Goal: Task Accomplishment & Management: Use online tool/utility

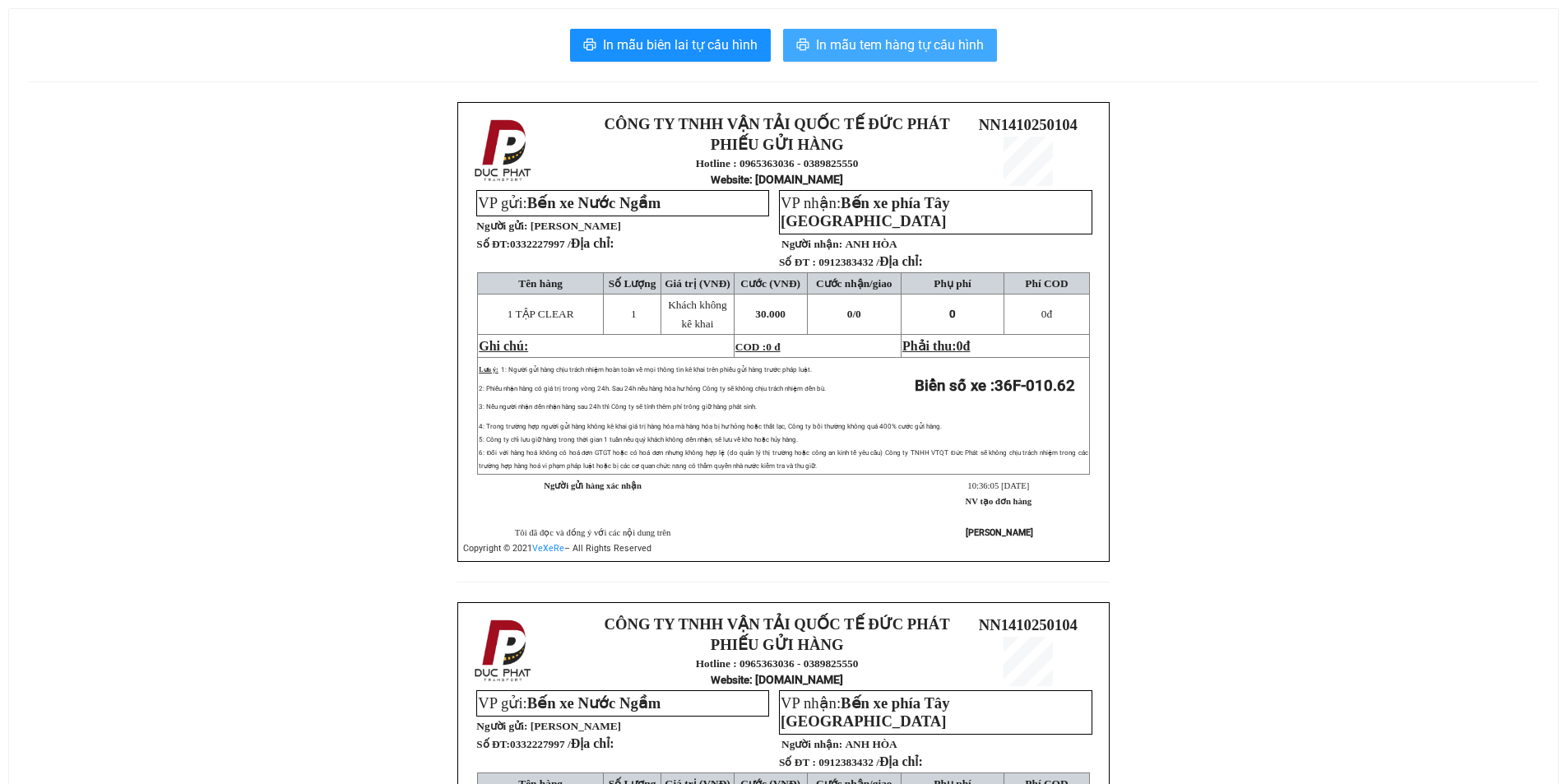
click at [939, 47] on span "In mẫu tem hàng tự cấu hình" at bounding box center [900, 45] width 168 height 21
click at [890, 47] on span "In mẫu tem hàng tự cấu hình" at bounding box center [900, 45] width 168 height 21
click at [897, 33] on button "In mẫu tem hàng tự cấu hình" at bounding box center [891, 45] width 214 height 33
click at [897, 37] on span "In mẫu tem hàng tự cấu hình" at bounding box center [900, 45] width 168 height 21
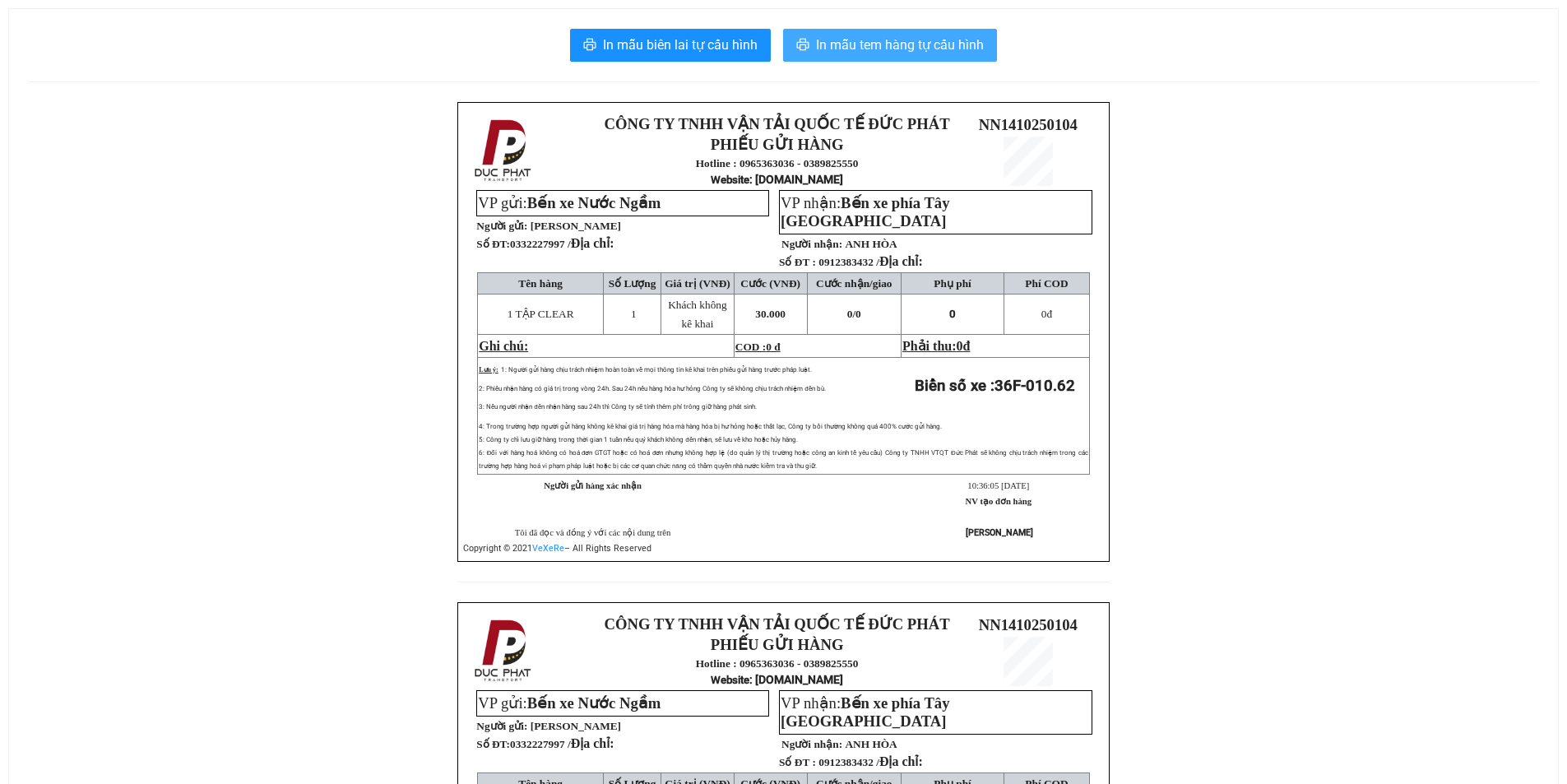
click at [898, 37] on span "In mẫu tem hàng tự cấu hình" at bounding box center [900, 45] width 168 height 21
click at [900, 38] on span "In mẫu tem hàng tự cấu hình" at bounding box center [900, 45] width 168 height 21
click at [908, 43] on span "In mẫu tem hàng tự cấu hình" at bounding box center [900, 45] width 168 height 21
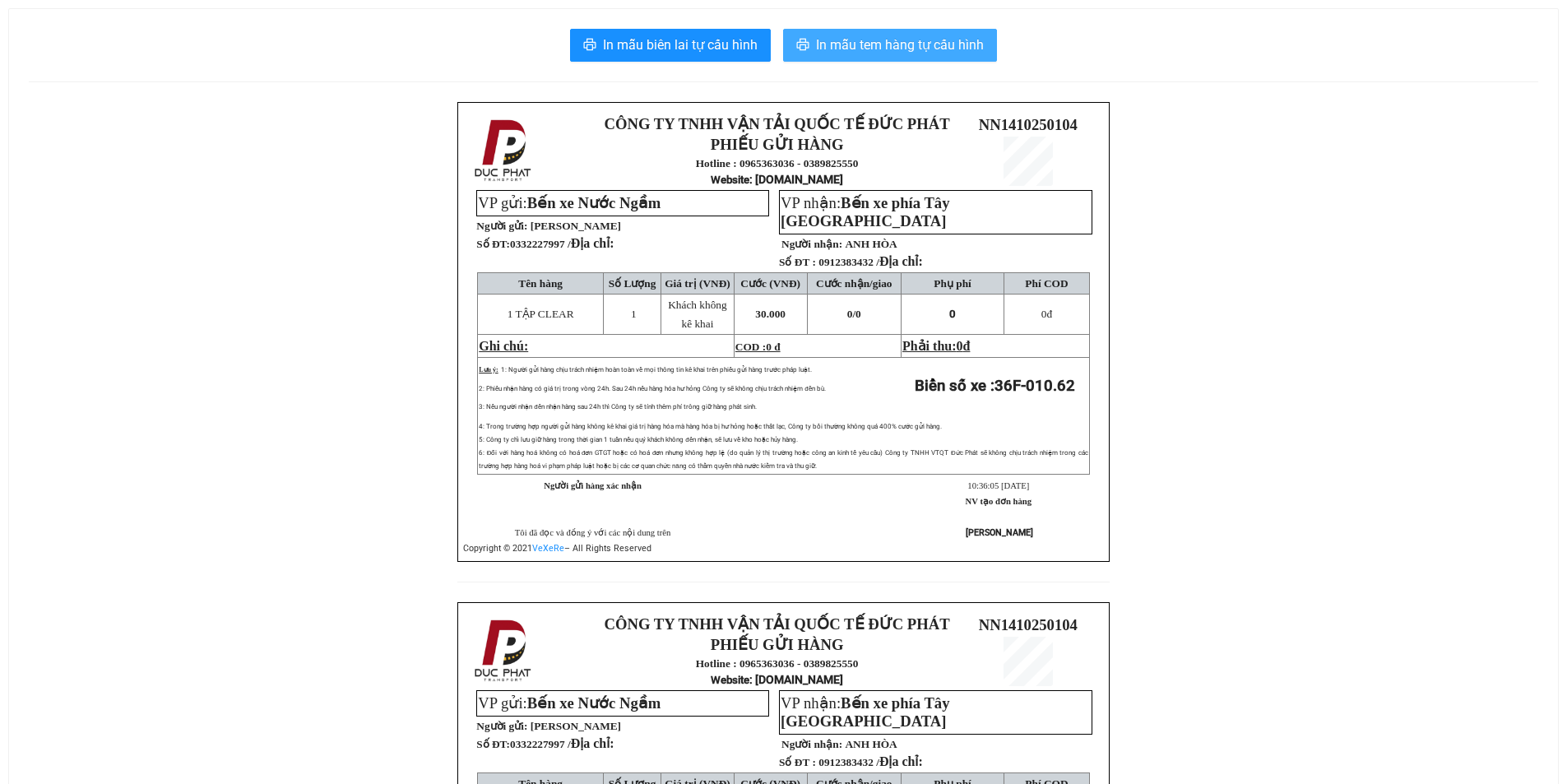
click at [908, 43] on span "In mẫu tem hàng tự cấu hình" at bounding box center [900, 45] width 168 height 21
click at [904, 54] on span "In mẫu tem hàng tự cấu hình" at bounding box center [900, 45] width 168 height 21
click at [895, 37] on span "In mẫu tem hàng tự cấu hình" at bounding box center [900, 45] width 168 height 21
